Goal: Task Accomplishment & Management: Manage account settings

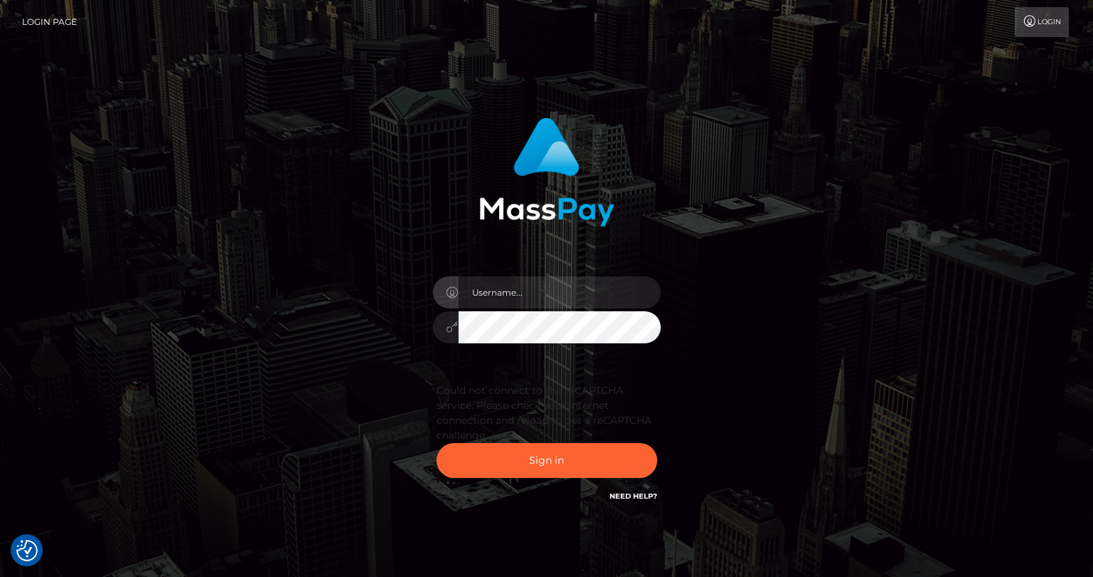
click at [496, 297] on input "text" at bounding box center [559, 292] width 202 height 32
type input "tatyanafansly1"
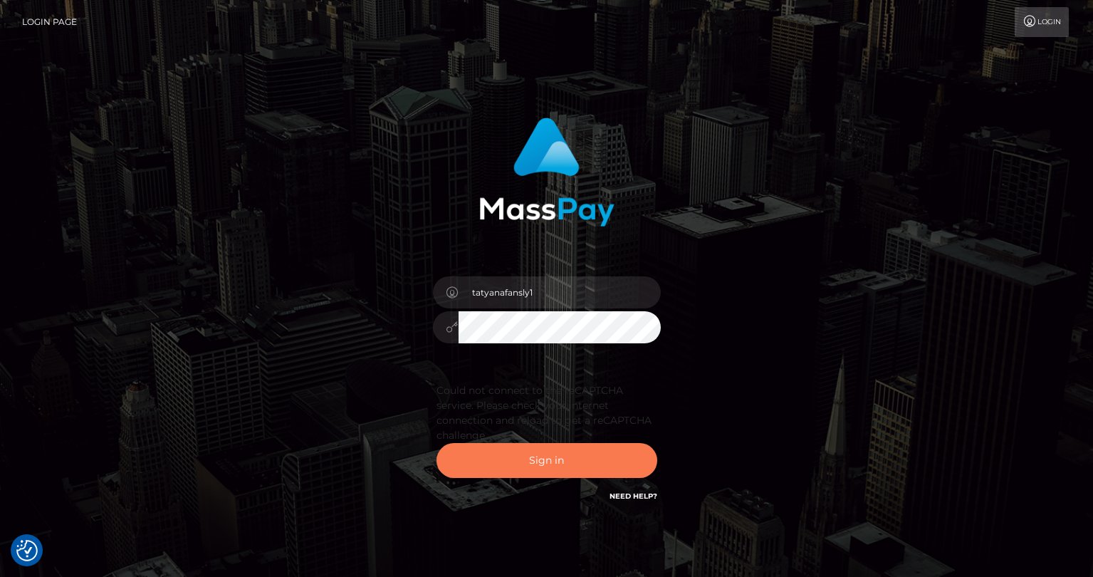
click at [530, 453] on button "Sign in" at bounding box center [546, 460] width 221 height 35
click at [582, 446] on button "Sign in" at bounding box center [546, 460] width 221 height 35
click at [542, 457] on button "Sign in" at bounding box center [546, 460] width 221 height 35
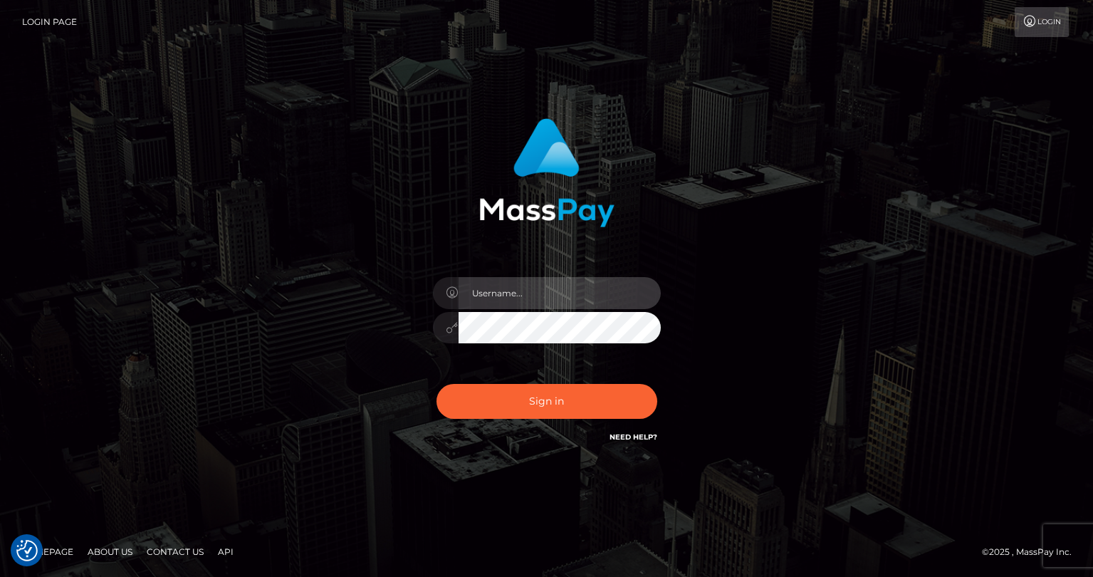
click at [622, 297] on input "text" at bounding box center [559, 293] width 202 height 32
type input "tatyanafansly1"
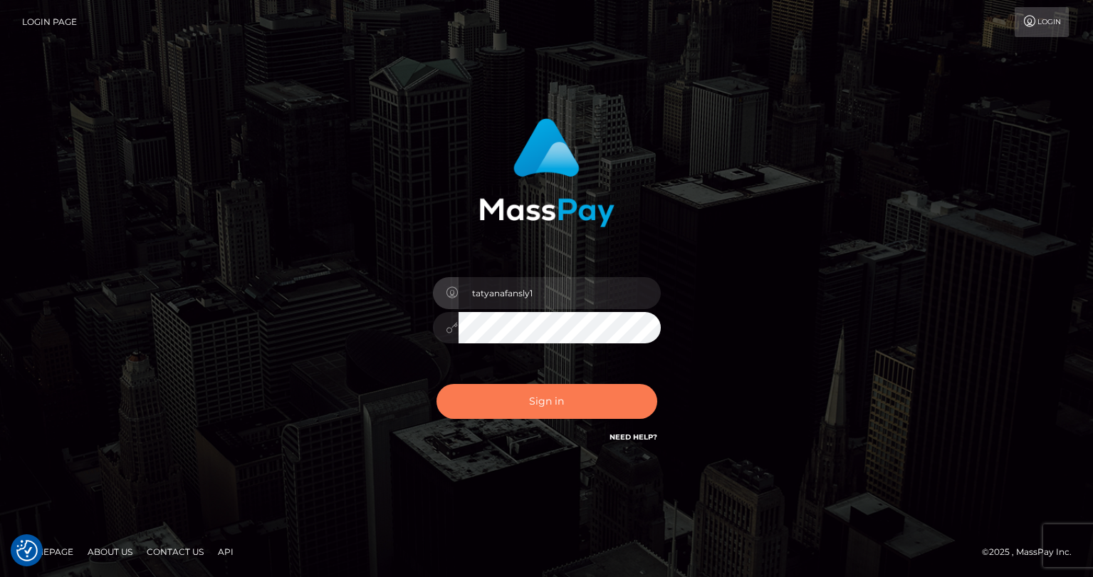
click at [590, 405] on button "Sign in" at bounding box center [546, 401] width 221 height 35
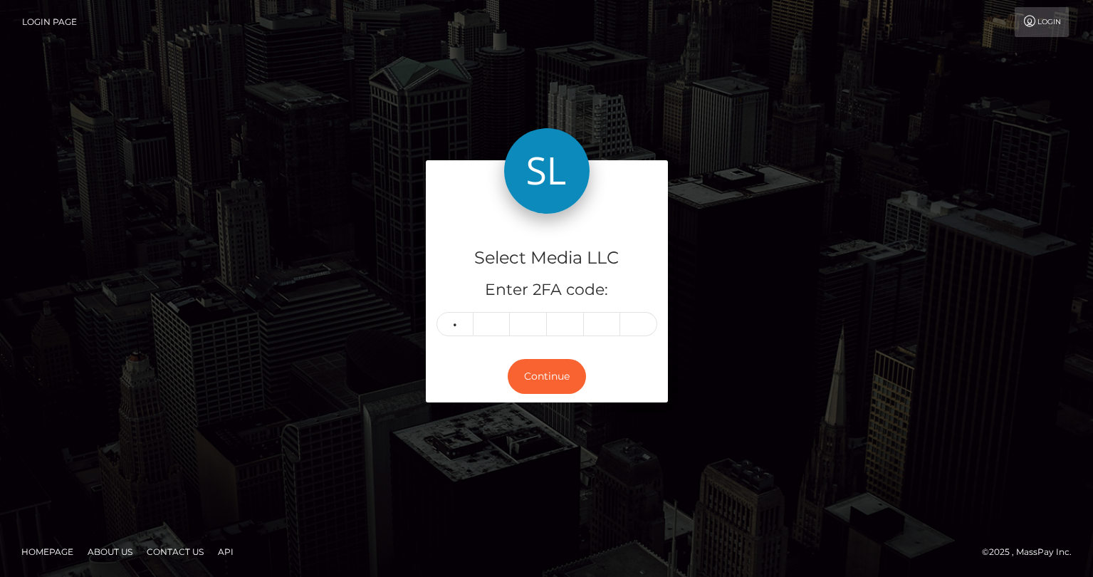
type input "0"
type input "9"
type input "7"
type input "8"
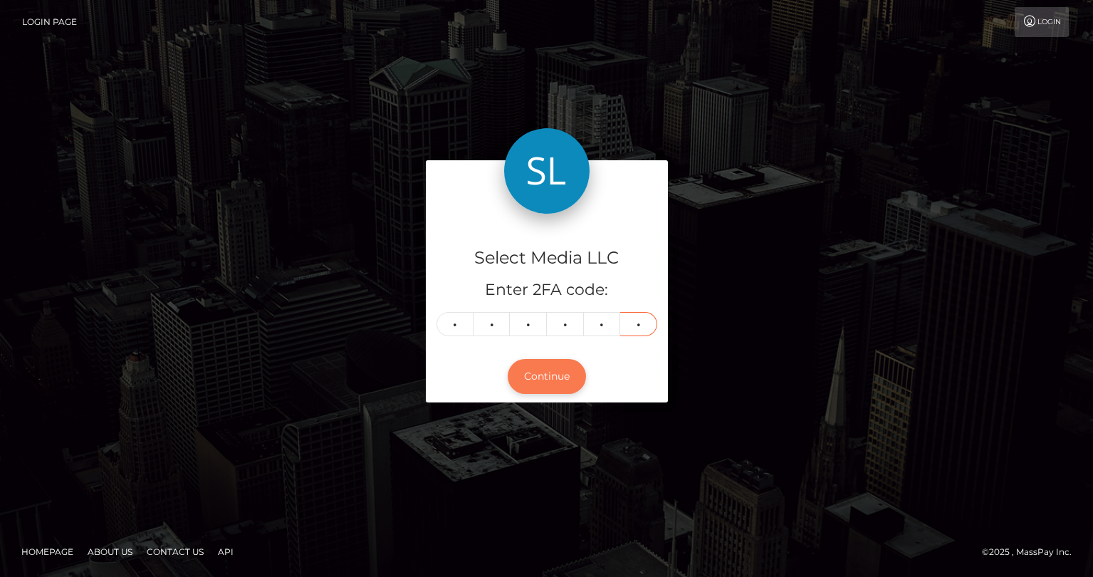
type input "8"
click at [545, 372] on button "Continue" at bounding box center [547, 376] width 78 height 35
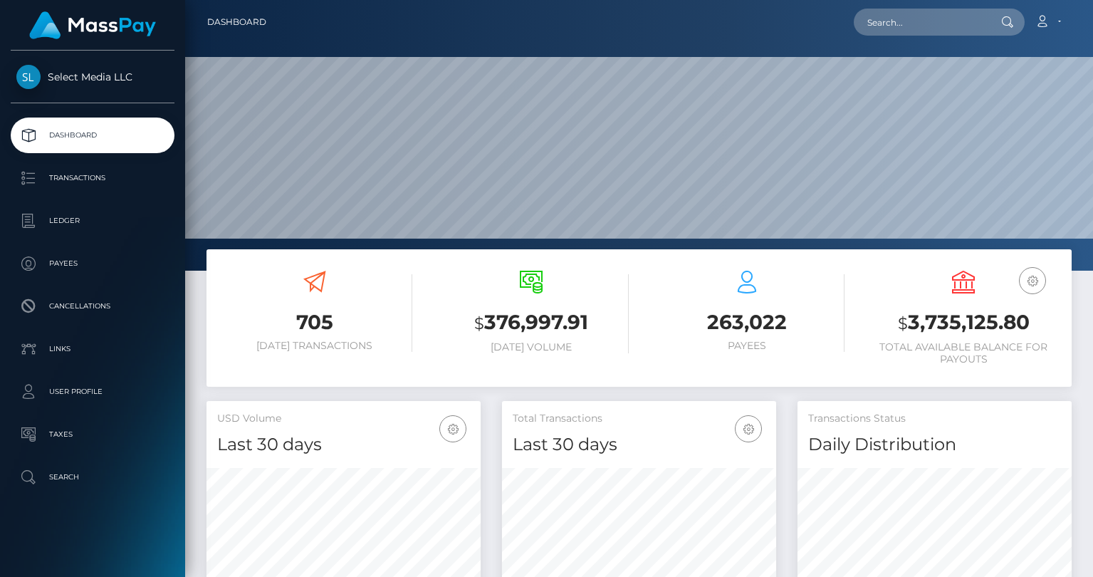
scroll to position [252, 274]
click at [989, 322] on h3 "$ 3,735,125.80" at bounding box center [963, 322] width 195 height 29
copy h3 "3,735,125.80"
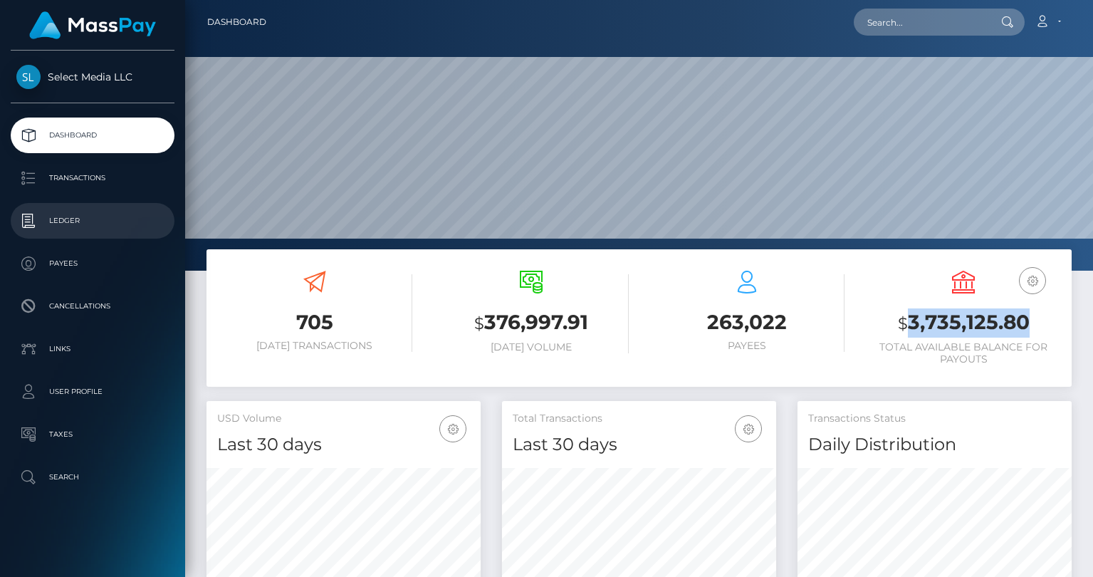
click at [60, 218] on p "Ledger" at bounding box center [92, 220] width 152 height 21
